Goal: Task Accomplishment & Management: Manage account settings

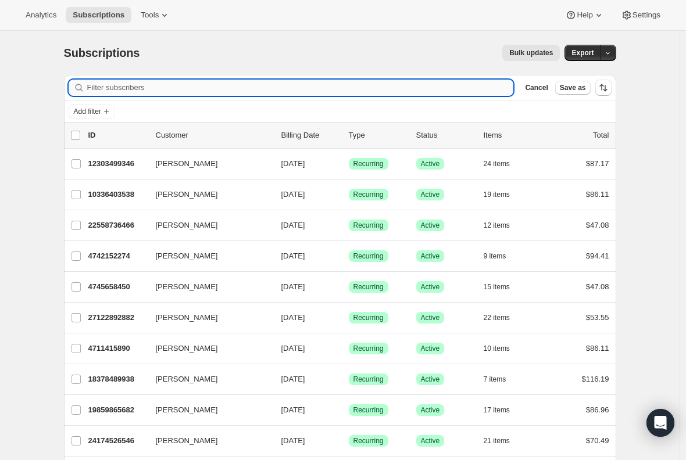
click at [146, 82] on input "Filter subscribers" at bounding box center [300, 88] width 426 height 16
paste input "[EMAIL_ADDRESS][DOMAIN_NAME]"
type input "[EMAIL_ADDRESS][DOMAIN_NAME]"
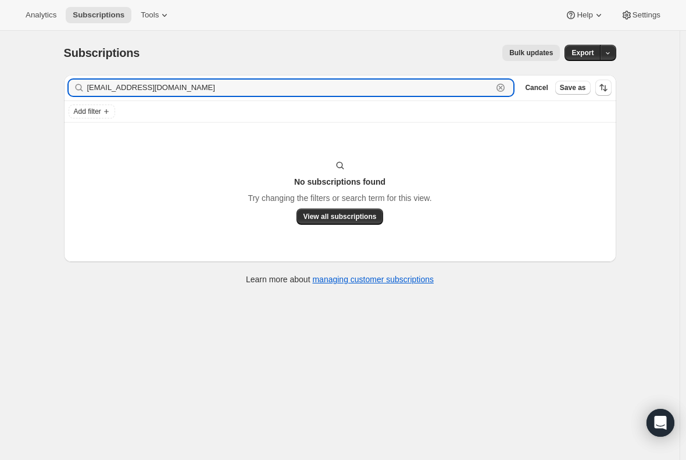
drag, startPoint x: 213, startPoint y: 80, endPoint x: 60, endPoint y: 80, distance: 152.8
click at [60, 80] on div "Filter subscribers [EMAIL_ADDRESS][DOMAIN_NAME] Clear Cancel Save as Add filter…" at bounding box center [335, 181] width 561 height 231
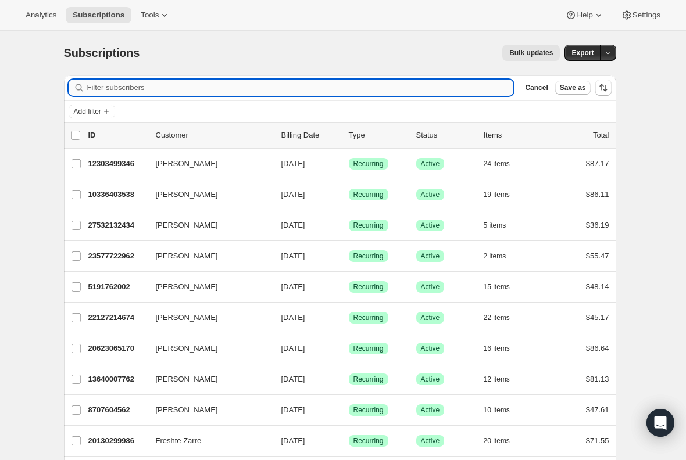
click at [149, 89] on input "Filter subscribers" at bounding box center [300, 88] width 426 height 16
paste input "[EMAIL_ADDRESS][DOMAIN_NAME]"
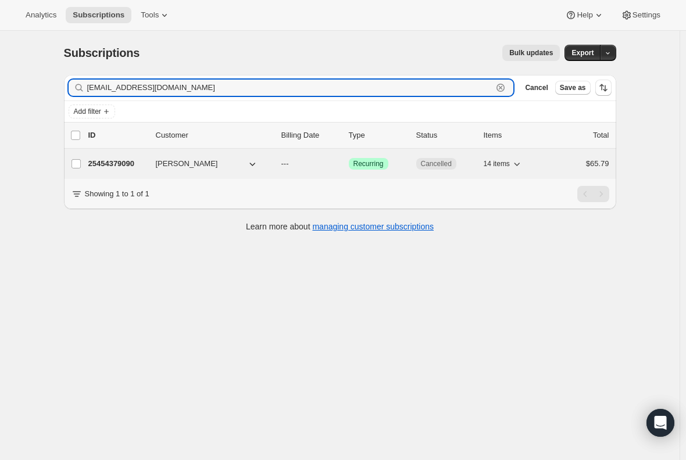
type input "[EMAIL_ADDRESS][DOMAIN_NAME]"
click at [119, 162] on p "25454379090" at bounding box center [117, 164] width 58 height 12
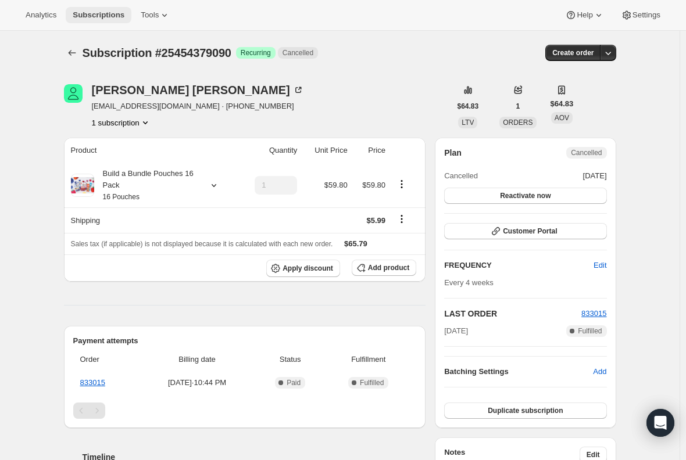
click at [108, 9] on button "Subscriptions" at bounding box center [99, 15] width 66 height 16
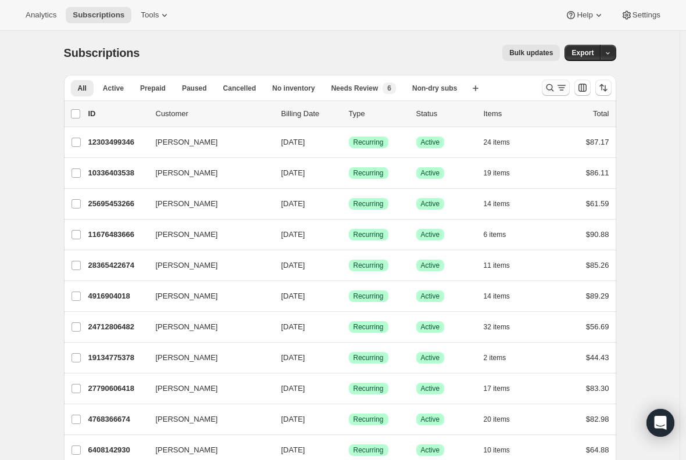
click at [561, 89] on icon "Search and filter results" at bounding box center [561, 88] width 12 height 12
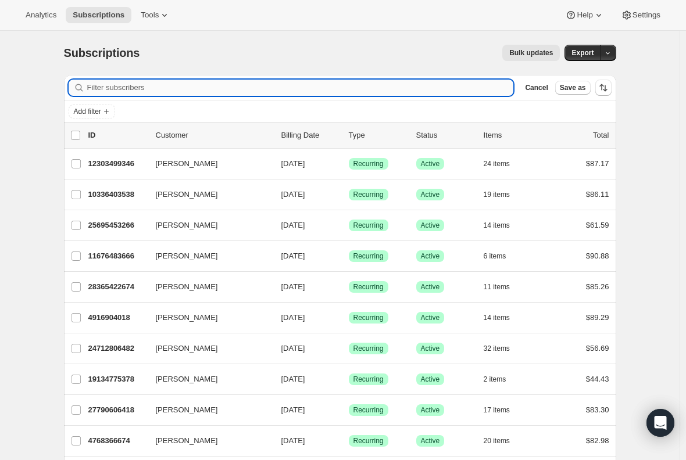
click at [277, 87] on input "Filter subscribers" at bounding box center [300, 88] width 426 height 16
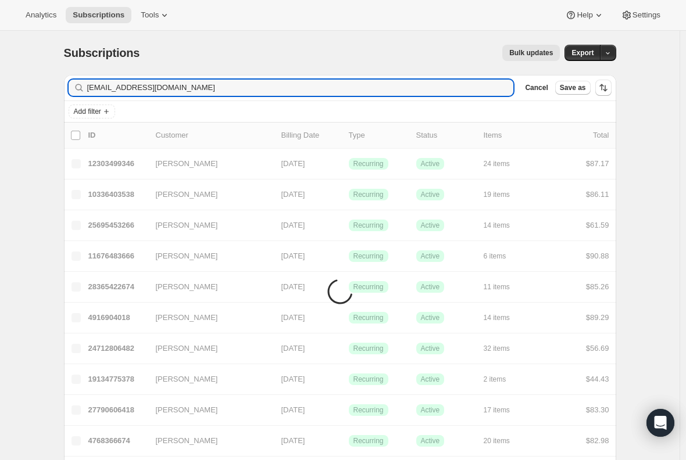
type input "[EMAIL_ADDRESS][DOMAIN_NAME]"
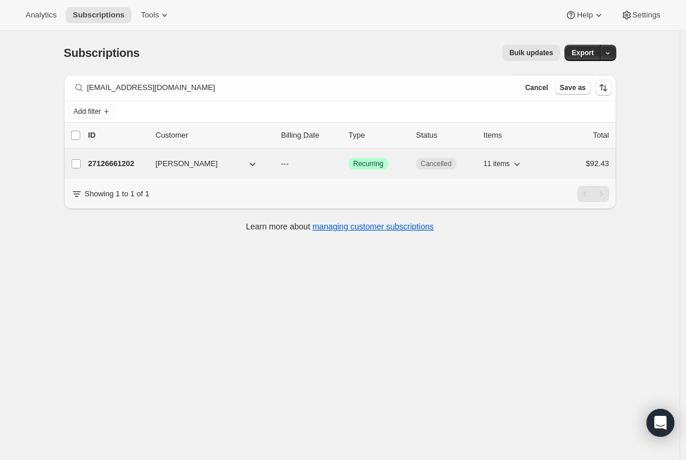
click at [123, 163] on p "27126661202" at bounding box center [117, 164] width 58 height 12
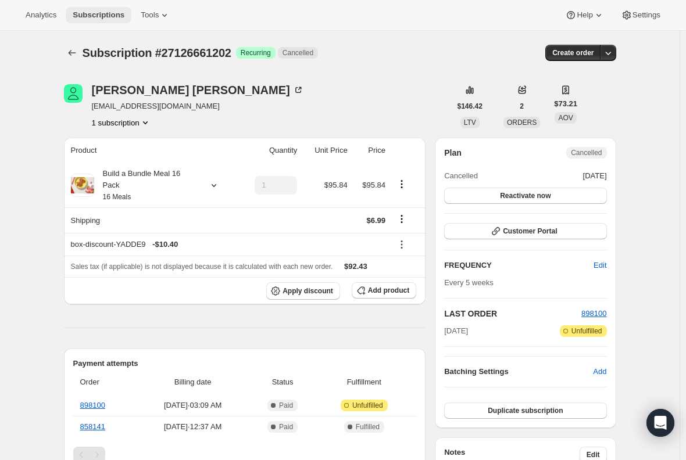
click at [109, 16] on span "Subscriptions" at bounding box center [99, 14] width 52 height 9
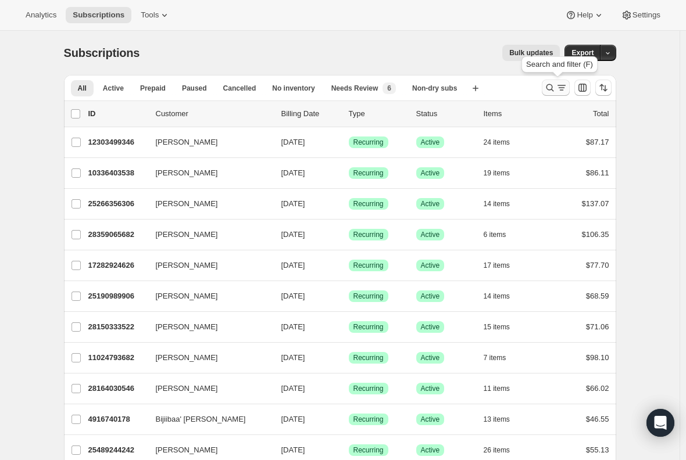
click at [553, 82] on button "Search and filter results" at bounding box center [556, 88] width 28 height 16
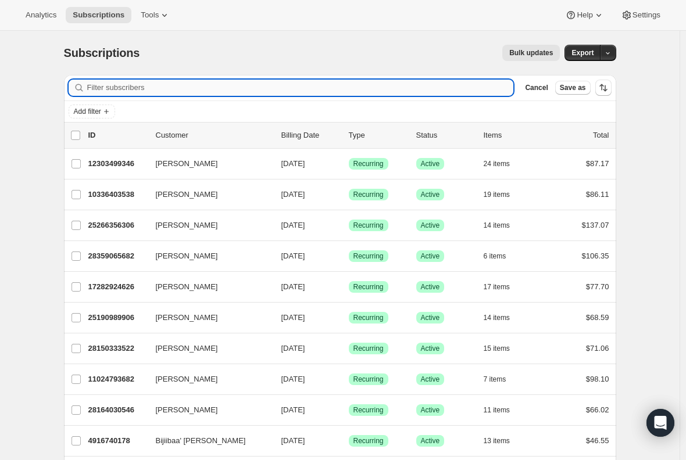
click at [234, 85] on input "Filter subscribers" at bounding box center [300, 88] width 426 height 16
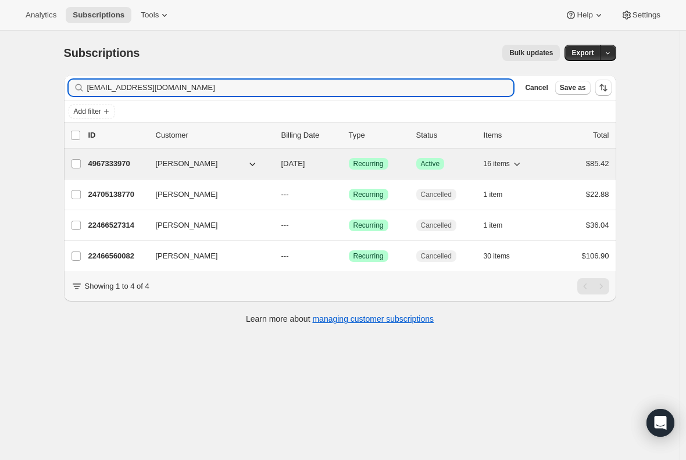
type input "[EMAIL_ADDRESS][DOMAIN_NAME]"
click at [116, 167] on p "4967333970" at bounding box center [117, 164] width 58 height 12
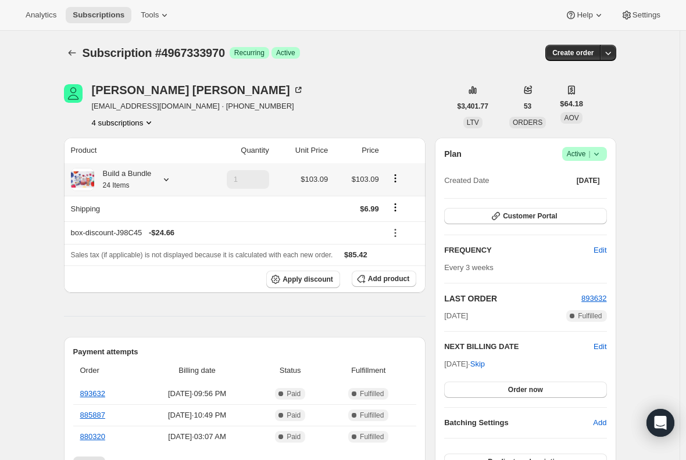
click at [132, 183] on div "Build a Bundle 24 Items" at bounding box center [123, 179] width 58 height 23
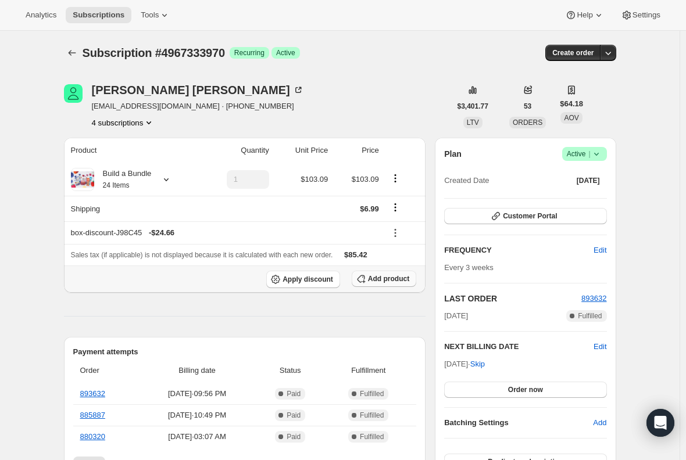
click at [387, 281] on span "Add product" at bounding box center [388, 278] width 41 height 9
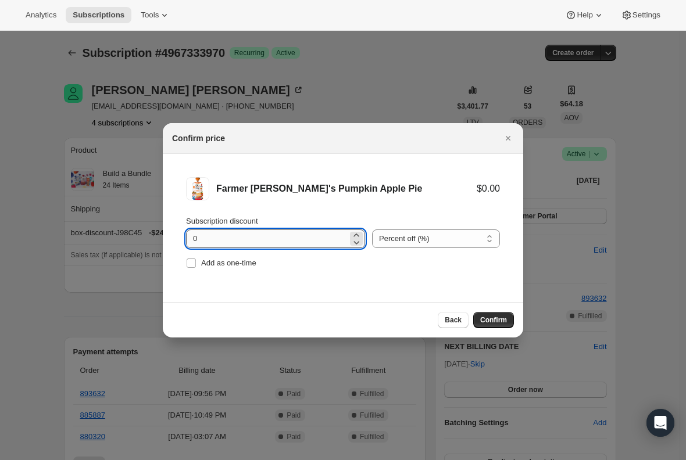
click at [215, 243] on input "0" at bounding box center [267, 239] width 162 height 19
click at [188, 263] on input "Add as one-time" at bounding box center [191, 263] width 9 height 9
checkbox input "true"
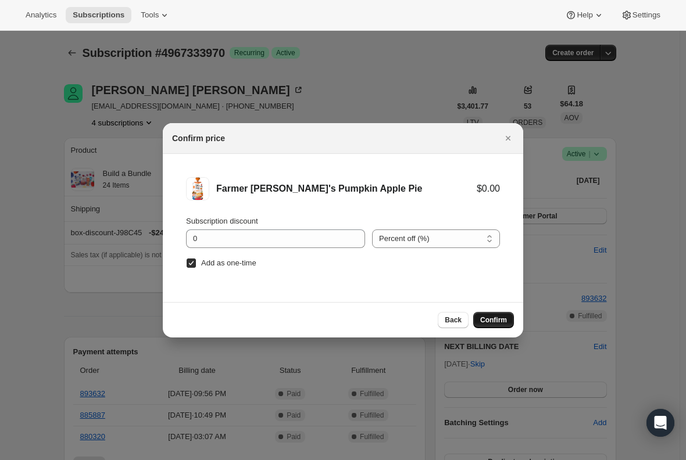
click at [488, 321] on span "Confirm" at bounding box center [493, 320] width 27 height 9
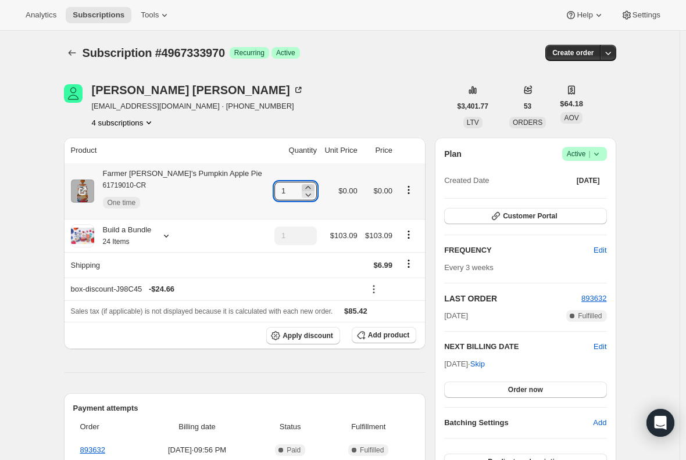
click at [302, 186] on icon at bounding box center [308, 188] width 12 height 12
type input "3"
click at [178, 169] on div "Farmer [PERSON_NAME]'s Pumpkin Apple Pie 61719010-CR One time" at bounding box center [178, 191] width 168 height 46
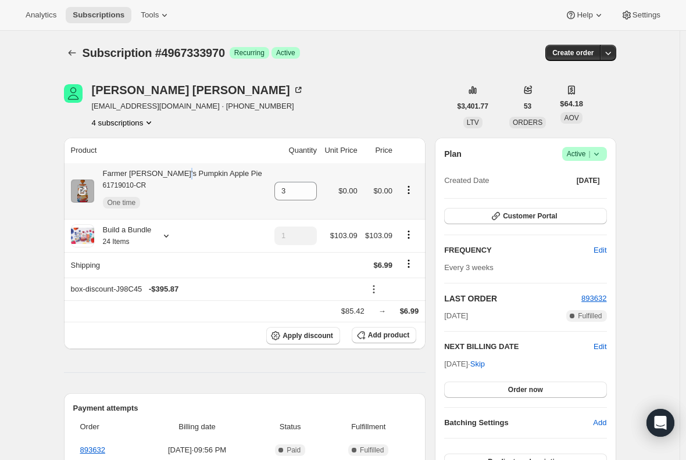
click at [178, 169] on div "Farmer [PERSON_NAME]'s Pumpkin Apple Pie 61719010-CR One time" at bounding box center [178, 191] width 168 height 46
copy div "Farmer [PERSON_NAME]'s Pumpkin Apple Pie"
click at [102, 10] on span "Subscriptions" at bounding box center [99, 14] width 52 height 9
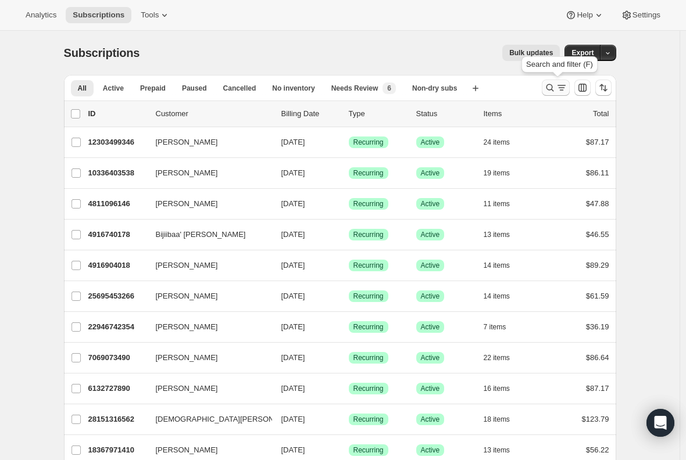
click at [551, 85] on icon "Search and filter results" at bounding box center [550, 88] width 12 height 12
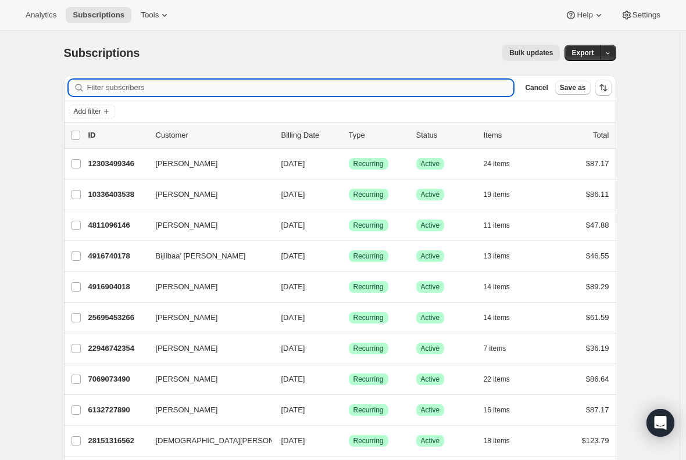
click at [99, 84] on input "Filter subscribers" at bounding box center [300, 88] width 426 height 16
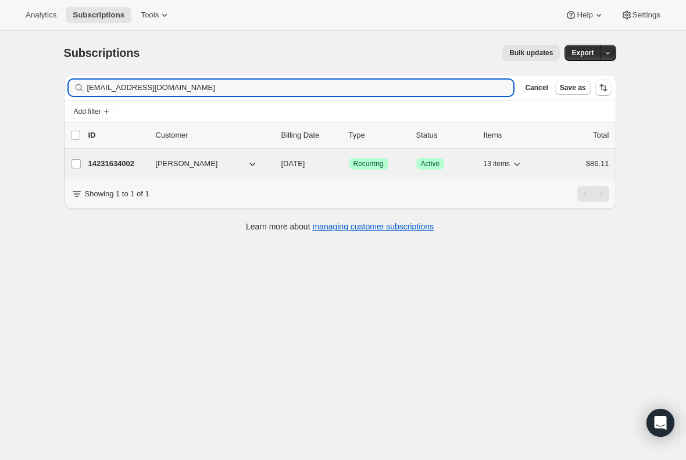
type input "[EMAIL_ADDRESS][DOMAIN_NAME]"
click at [130, 162] on p "14231634002" at bounding box center [117, 164] width 58 height 12
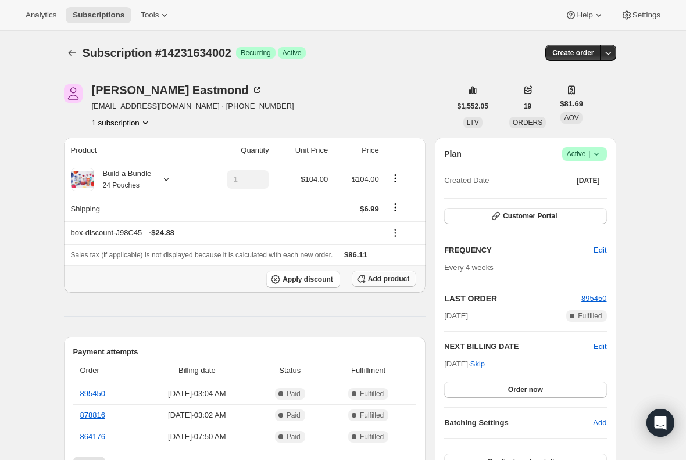
click at [387, 277] on span "Add product" at bounding box center [388, 278] width 41 height 9
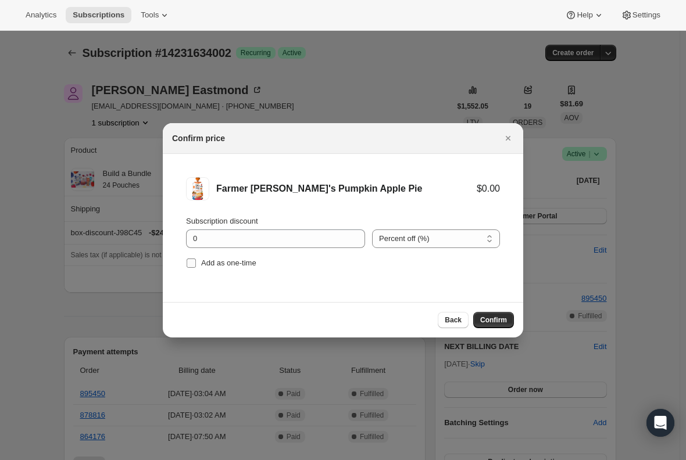
click at [189, 264] on input "Add as one-time" at bounding box center [191, 263] width 9 height 9
checkbox input "true"
click at [497, 324] on span "Confirm" at bounding box center [493, 320] width 27 height 9
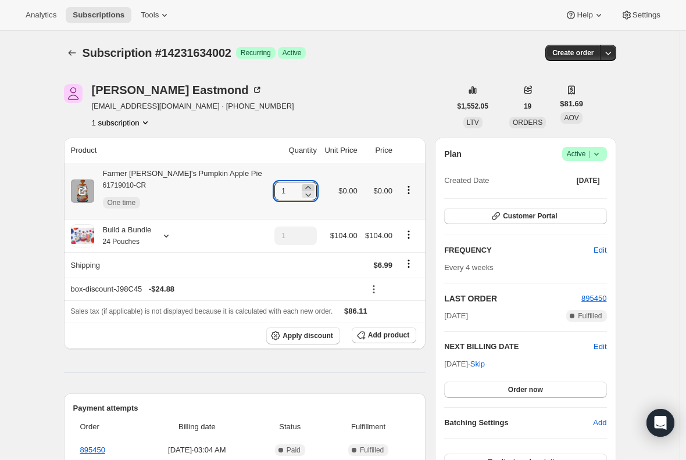
click at [302, 185] on icon at bounding box center [308, 188] width 12 height 12
type input "3"
click at [171, 174] on div "Farmer [PERSON_NAME]'s Pumpkin Apple Pie 61719010-CR One time" at bounding box center [178, 191] width 168 height 46
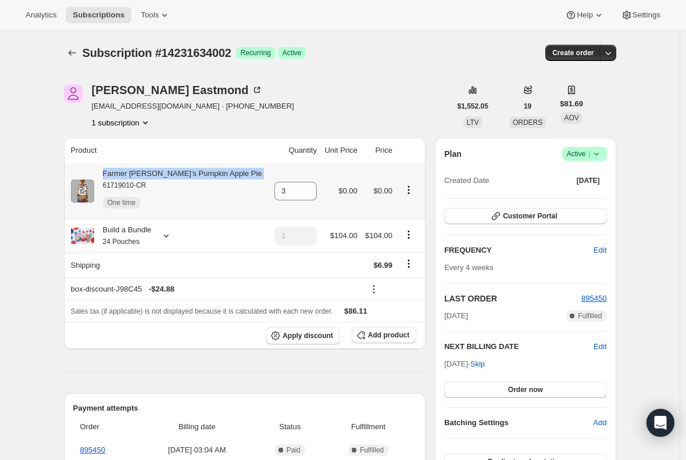
click at [171, 174] on div "Farmer [PERSON_NAME]'s Pumpkin Apple Pie 61719010-CR One time" at bounding box center [178, 191] width 168 height 46
copy div "Farmer [PERSON_NAME]'s Pumpkin Apple Pie"
click at [92, 17] on span "Subscriptions" at bounding box center [99, 14] width 52 height 9
